Goal: Information Seeking & Learning: Learn about a topic

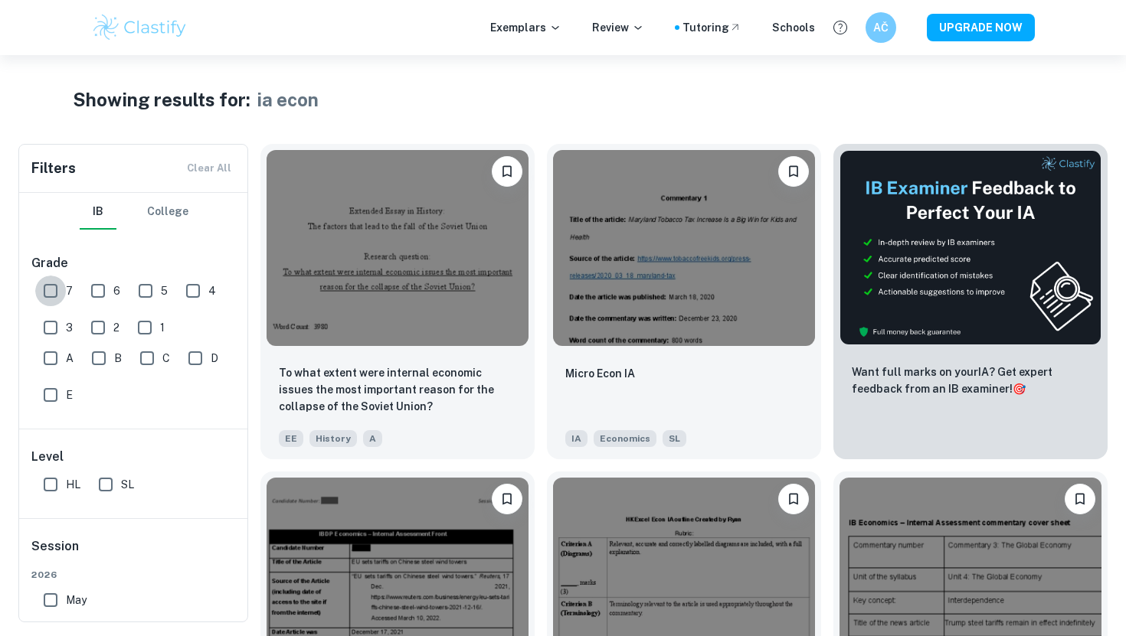
click at [50, 293] on input "7" at bounding box center [50, 291] width 31 height 31
checkbox input "false"
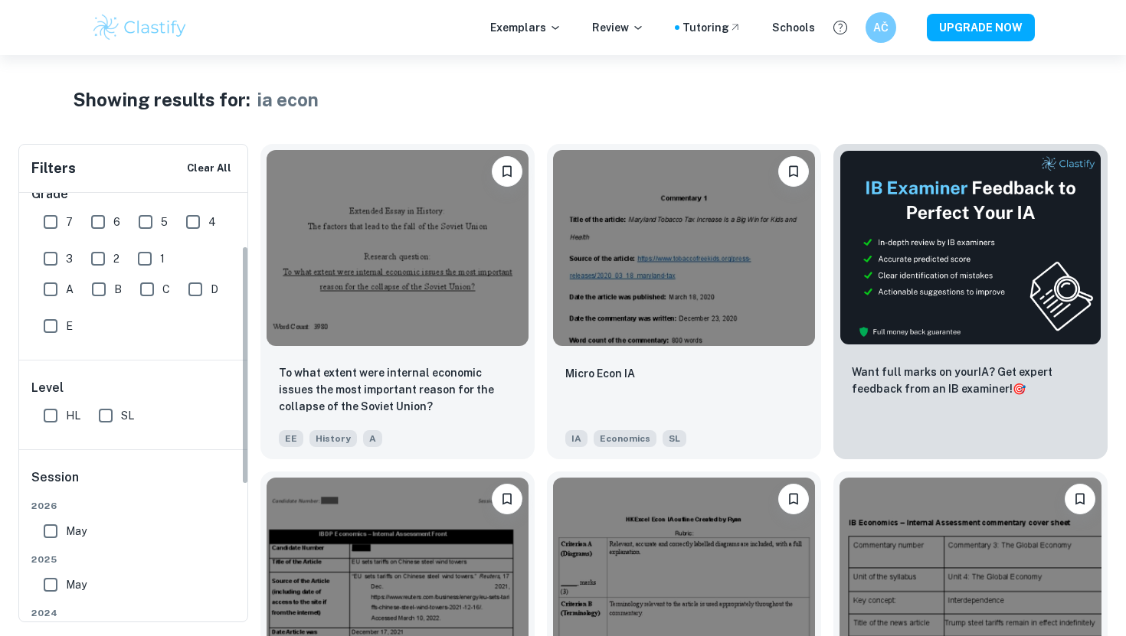
scroll to position [98, 0]
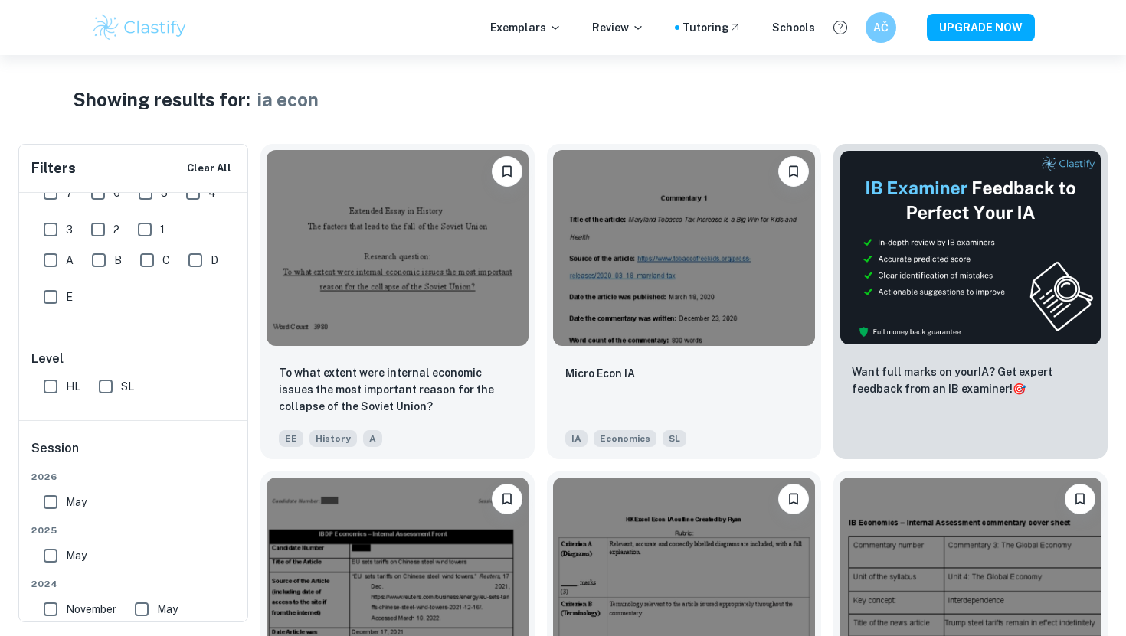
click at [103, 387] on input "SL" at bounding box center [105, 386] width 31 height 31
checkbox input "false"
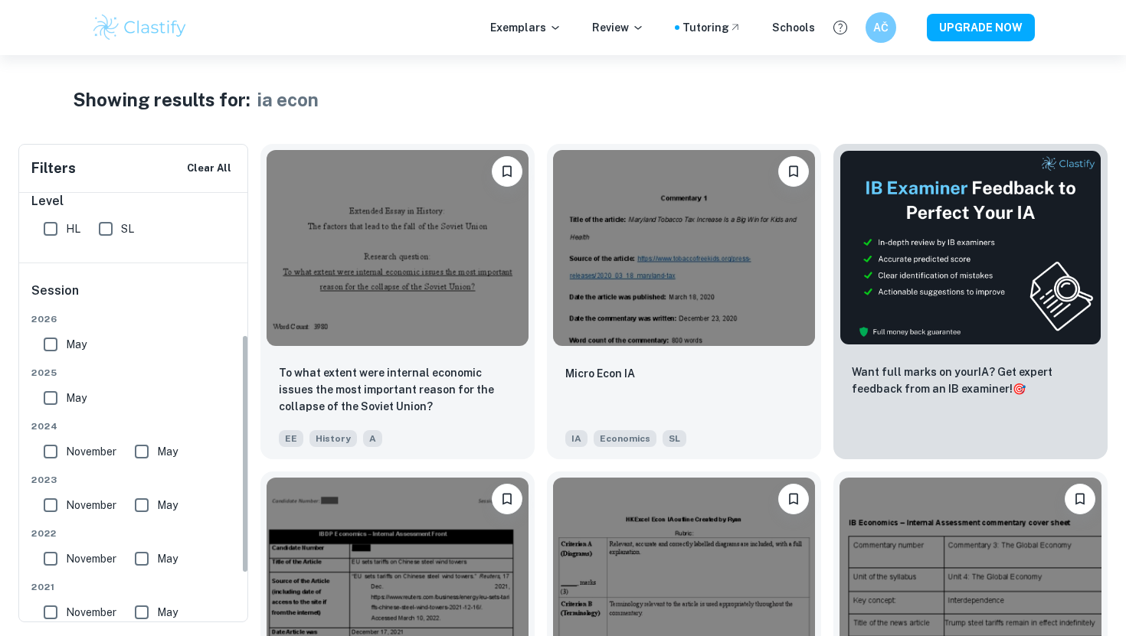
scroll to position [257, 0]
click at [56, 339] on input "May" at bounding box center [50, 344] width 31 height 31
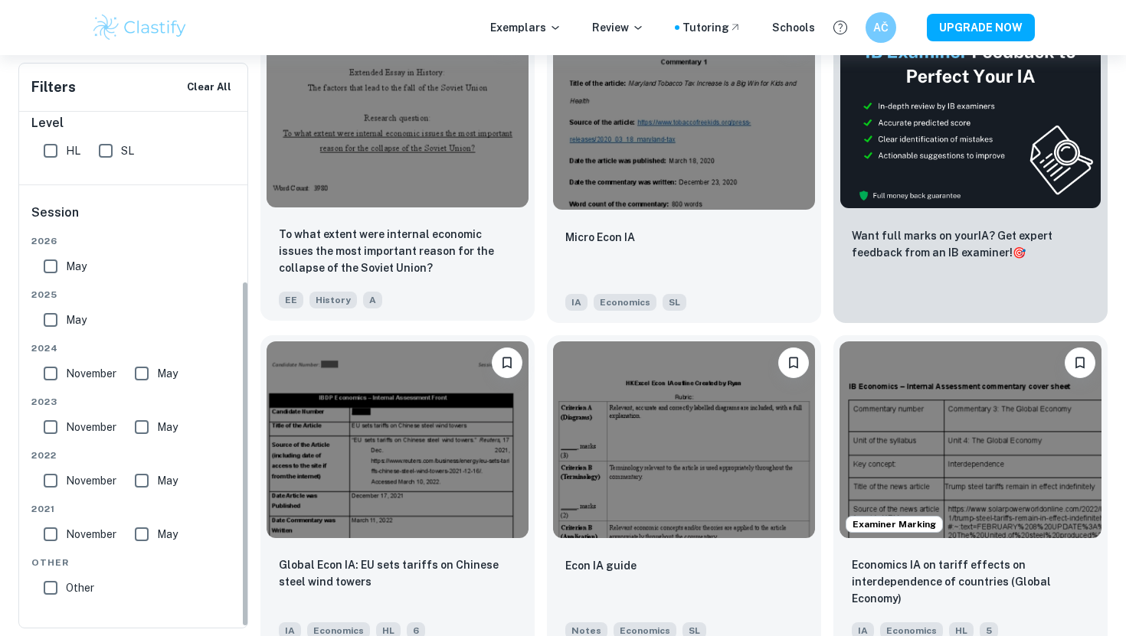
scroll to position [138, 0]
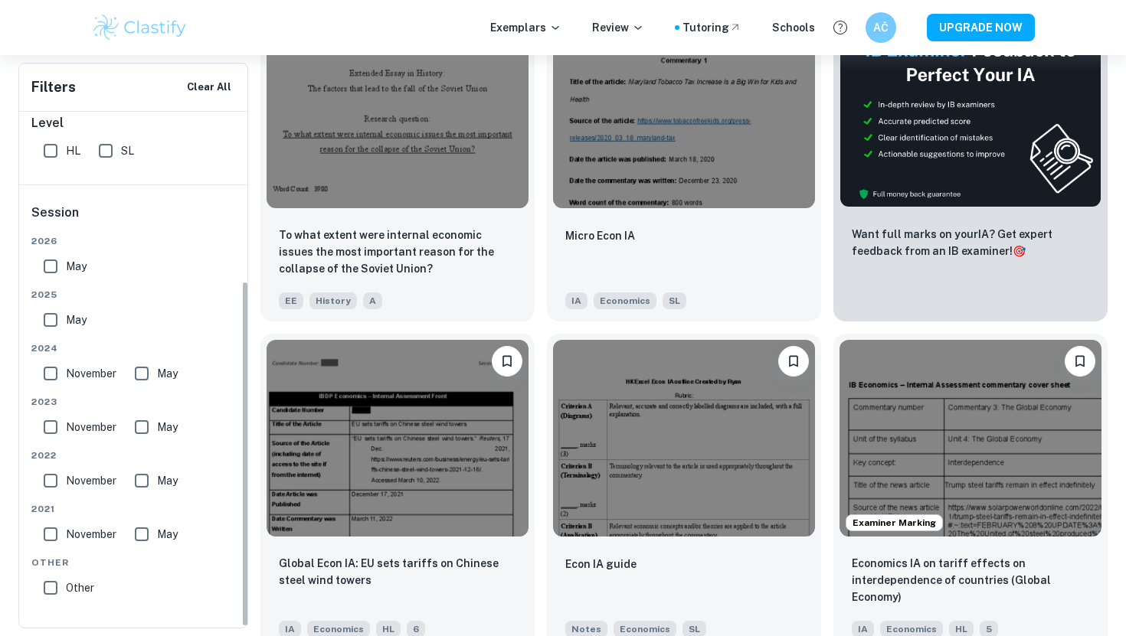
click at [51, 267] on input "May" at bounding box center [50, 266] width 31 height 31
checkbox input "false"
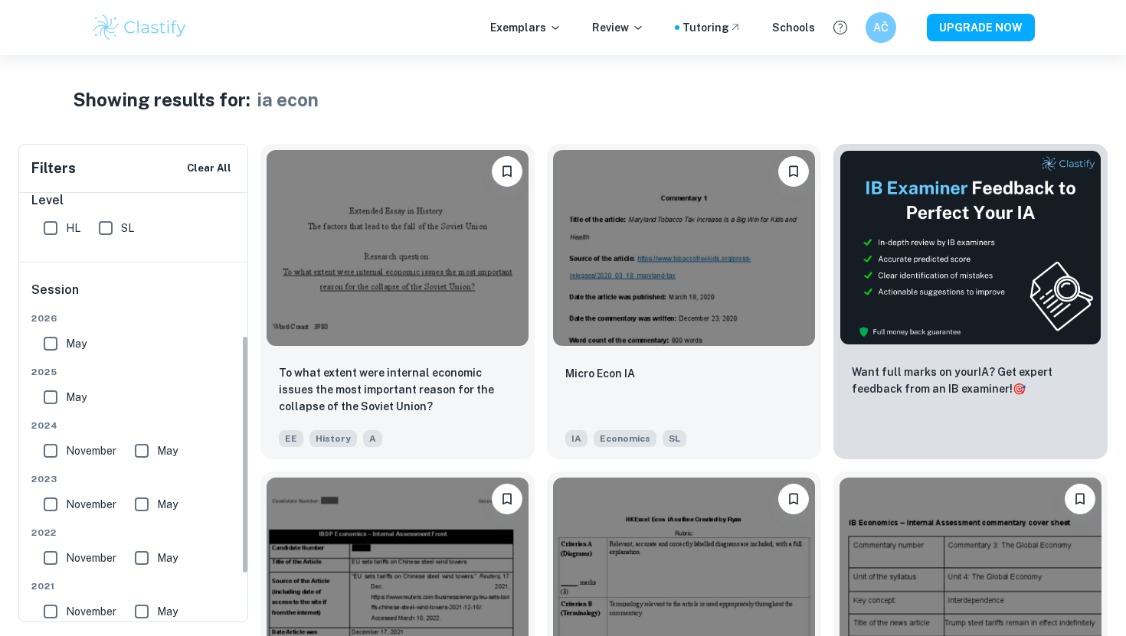
scroll to position [0, 0]
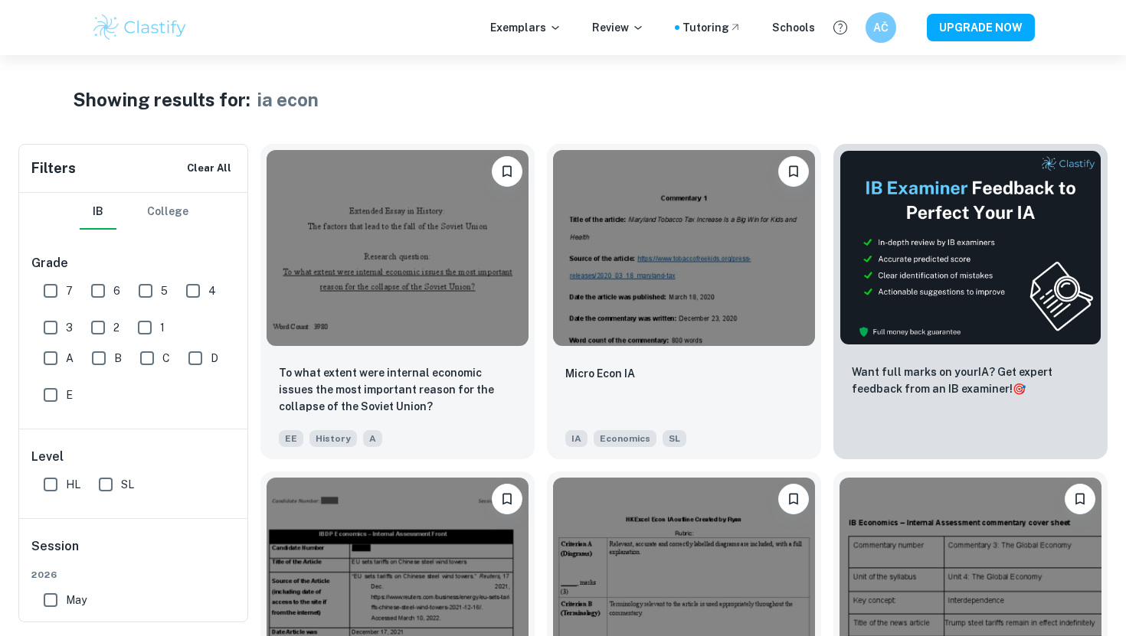
click at [57, 290] on input "7" at bounding box center [50, 291] width 31 height 31
checkbox input "false"
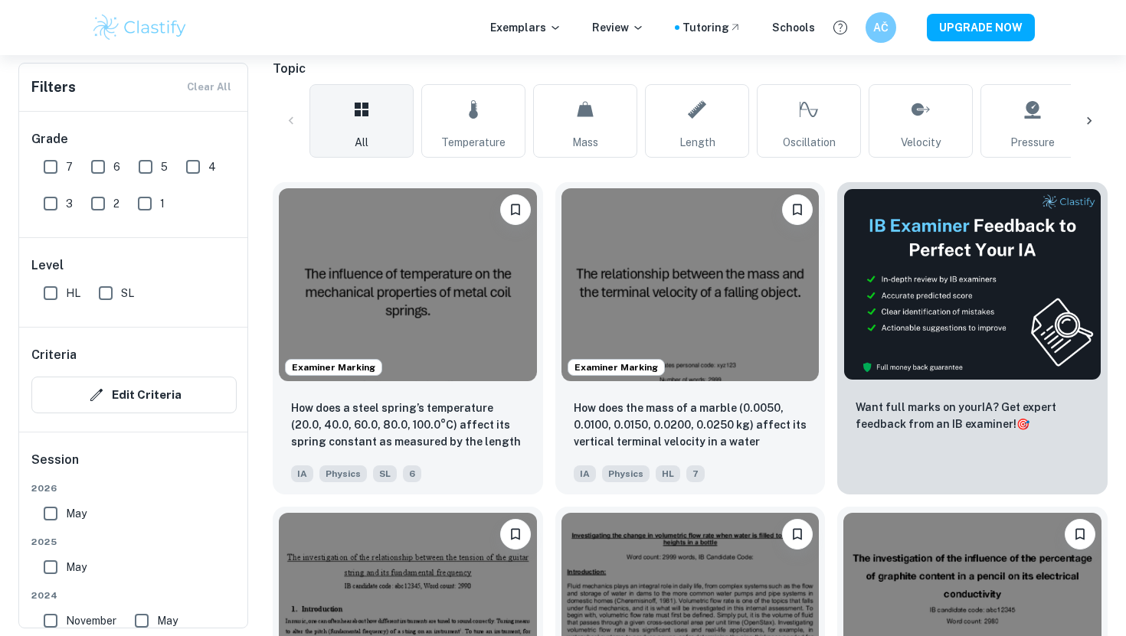
scroll to position [329, 0]
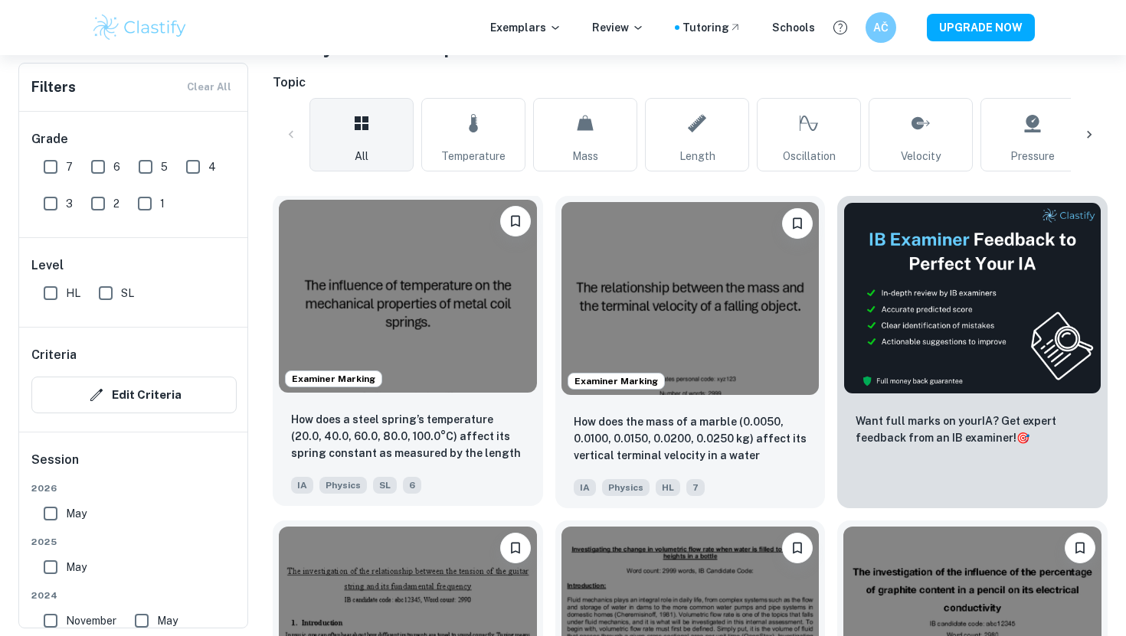
click at [442, 300] on img at bounding box center [408, 296] width 258 height 193
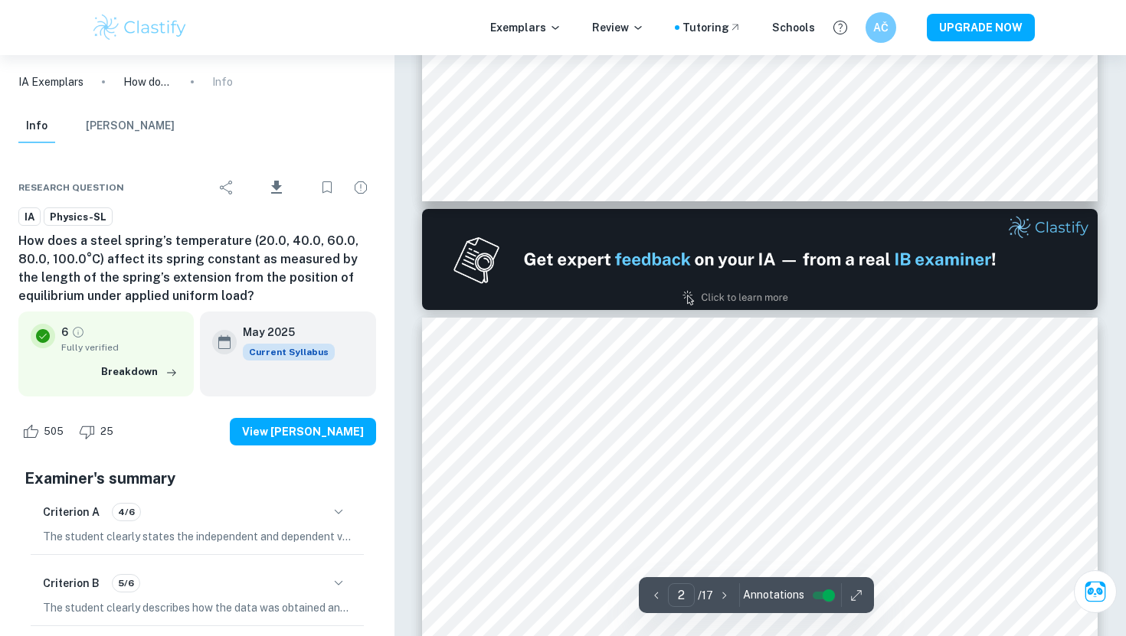
type input "1"
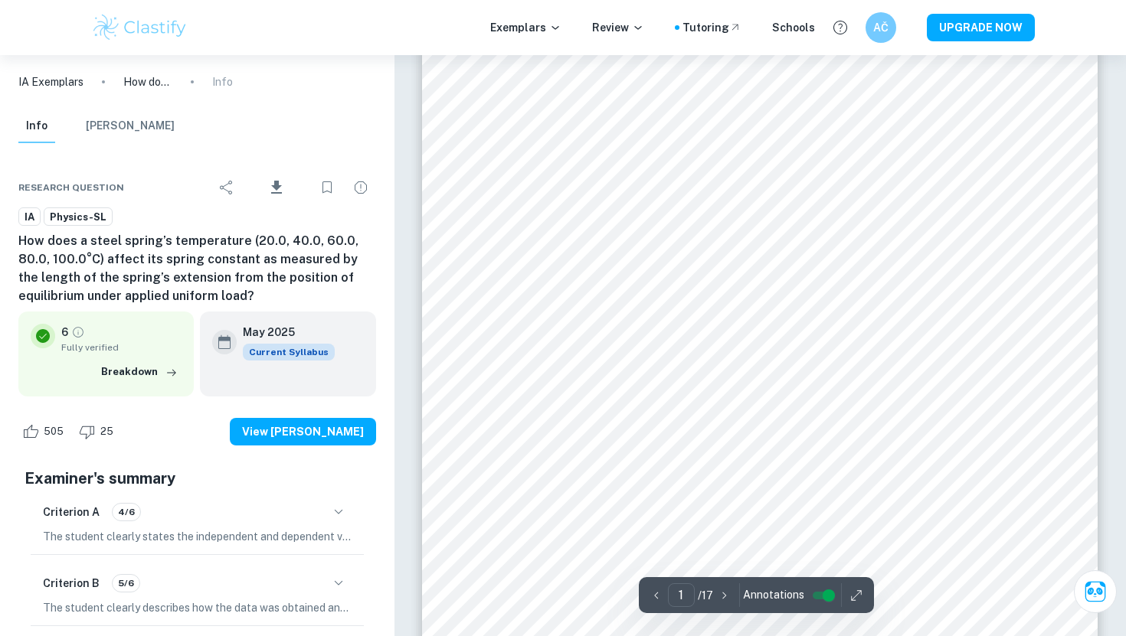
scroll to position [176, 0]
